Goal: Information Seeking & Learning: Check status

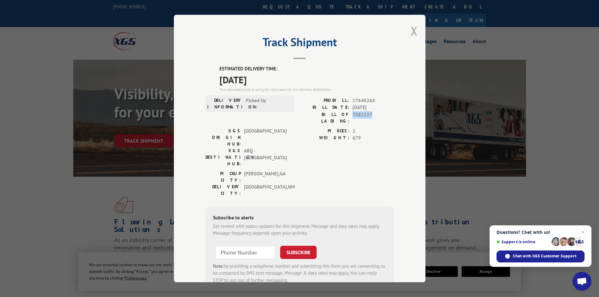
click at [414, 29] on button "Close modal" at bounding box center [414, 31] width 7 height 17
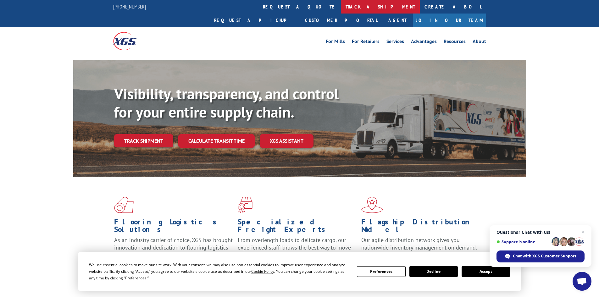
click at [341, 6] on link "track a shipment" at bounding box center [380, 7] width 79 height 14
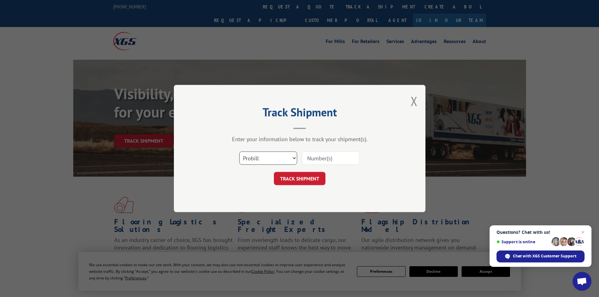
click at [271, 155] on select "Select category... Probill BOL PO" at bounding box center [268, 158] width 58 height 13
select select "bol"
click at [239, 152] on select "Select category... Probill BOL PO" at bounding box center [268, 158] width 58 height 13
click at [317, 157] on input at bounding box center [331, 158] width 58 height 13
paste input "7080773"
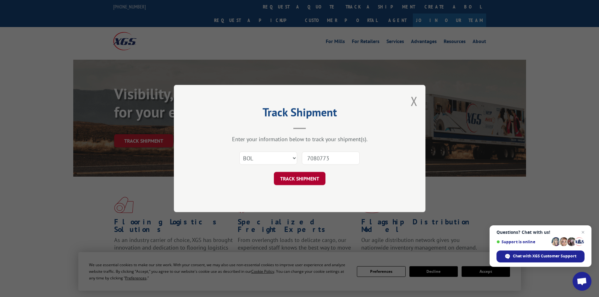
type input "7080773"
click at [294, 172] on button "TRACK SHIPMENT" at bounding box center [300, 178] width 52 height 13
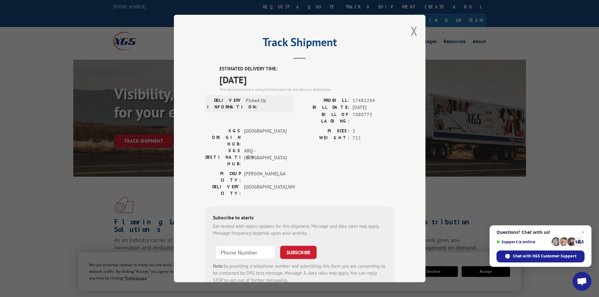
drag, startPoint x: 275, startPoint y: 83, endPoint x: 214, endPoint y: 64, distance: 63.8
click at [214, 64] on div "Track Shipment ESTIMATED DELIVERY TIME: [DATE] The estimated time is using the …" at bounding box center [300, 149] width 252 height 268
copy div "ESTIMATED DELIVERY TIME: [DATE]"
drag, startPoint x: 370, startPoint y: 116, endPoint x: 351, endPoint y: 117, distance: 18.6
click at [353, 117] on span "7080773" at bounding box center [374, 117] width 42 height 13
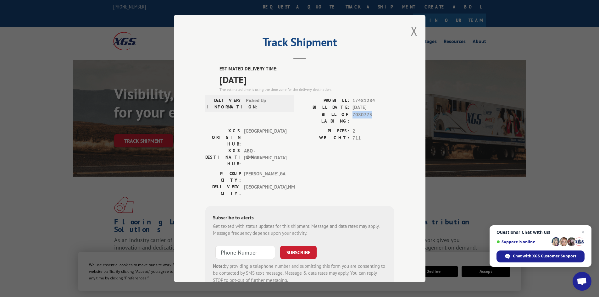
copy span "7080773"
